Goal: Information Seeking & Learning: Learn about a topic

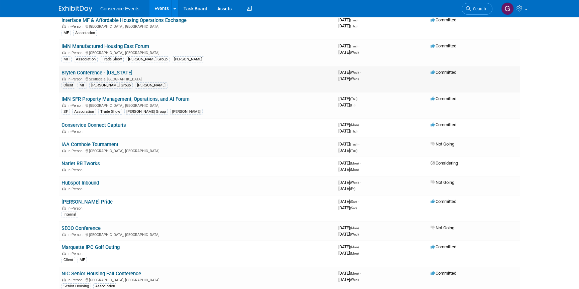
scroll to position [91, 0]
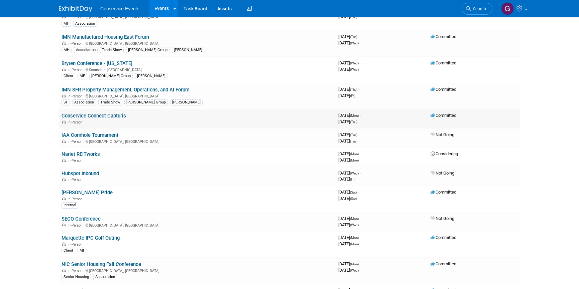
click at [100, 116] on link "Conservice Connect Capturis" at bounding box center [94, 116] width 65 height 6
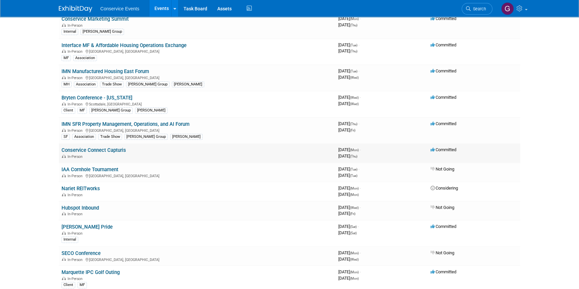
scroll to position [0, 0]
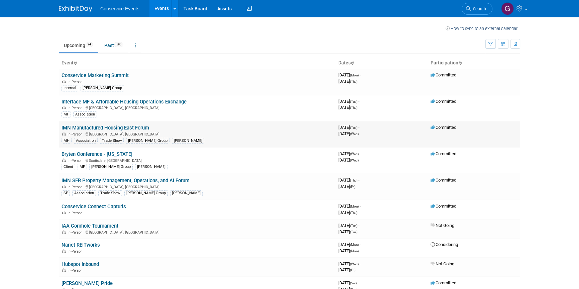
click at [121, 130] on link "IMN Manufactured Housing East Forum" at bounding box center [106, 128] width 88 height 6
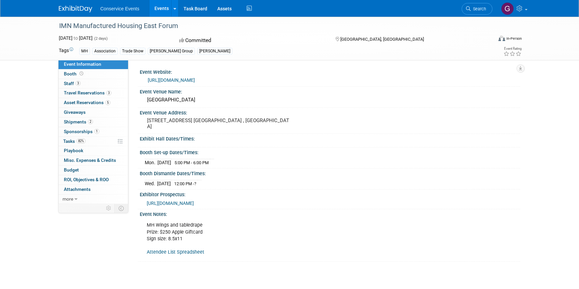
click at [121, 125] on div "Event Information Event Info Booth Booth 3 Staff 3 Staff 3 Travel Reservations …" at bounding box center [93, 132] width 70 height 144
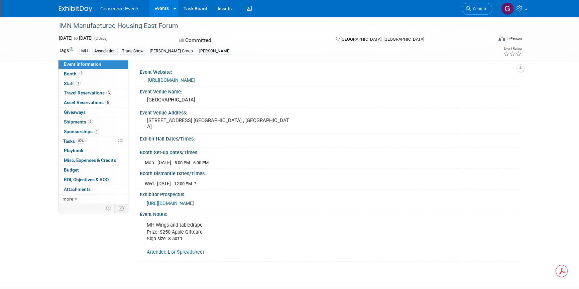
click at [162, 8] on link "Events" at bounding box center [161, 8] width 24 height 17
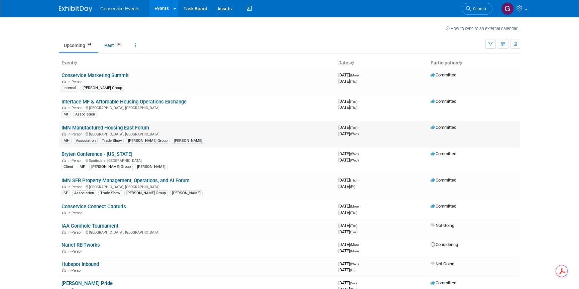
click at [135, 130] on link "IMN Manufactured Housing East Forum" at bounding box center [106, 128] width 88 height 6
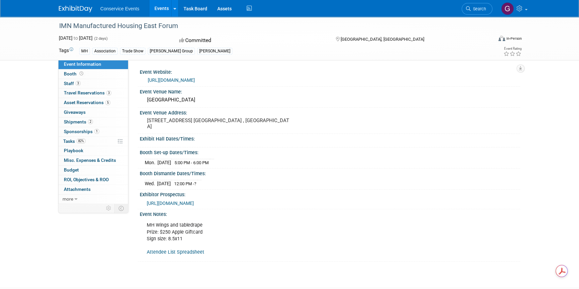
click at [160, 8] on link "Events" at bounding box center [161, 8] width 24 height 17
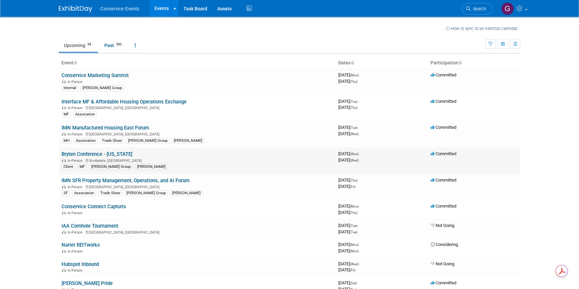
click at [104, 154] on link "Bryten Conference - [US_STATE]" at bounding box center [97, 154] width 71 height 6
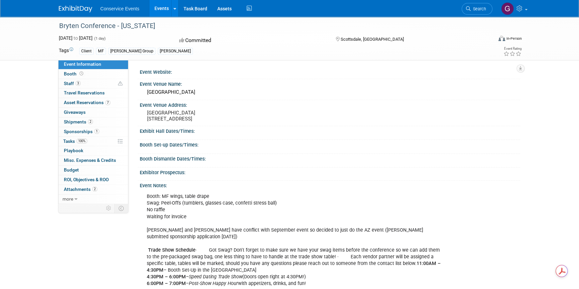
click at [160, 7] on link "Events" at bounding box center [161, 8] width 24 height 17
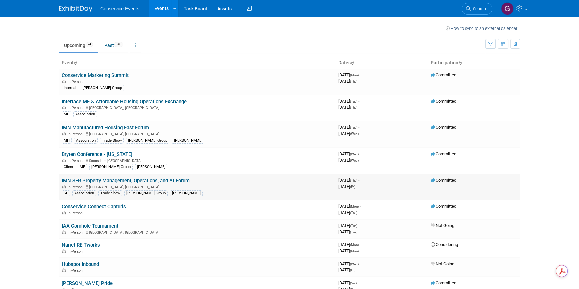
click at [118, 179] on link "IMN SFR Property Management, Operations, and AI Forum" at bounding box center [126, 181] width 128 height 6
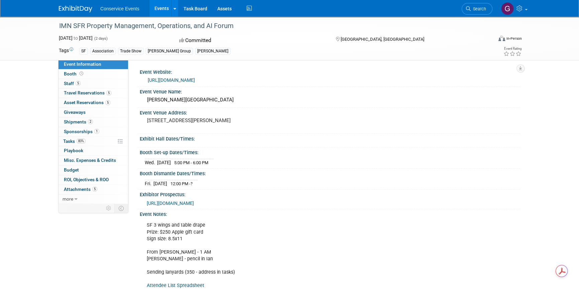
click at [159, 6] on link "Events" at bounding box center [161, 8] width 24 height 17
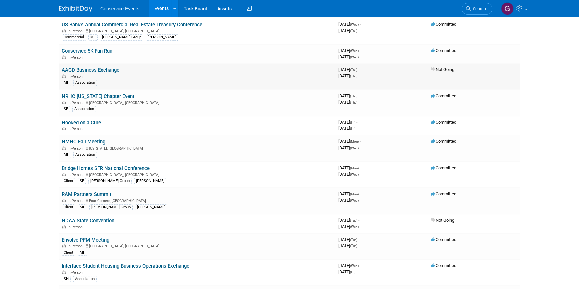
scroll to position [425, 0]
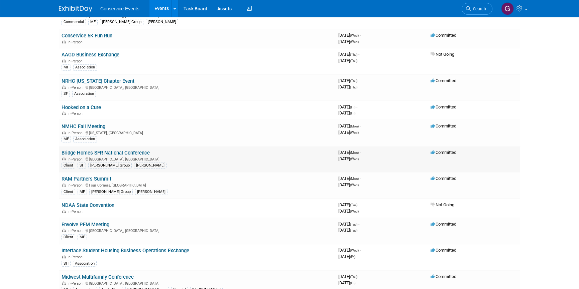
click at [114, 150] on link "Bridge Homes SFR National Conference" at bounding box center [106, 153] width 88 height 6
click at [97, 176] on link "RAM Partners Summit" at bounding box center [87, 179] width 50 height 6
